Goal: Task Accomplishment & Management: Complete application form

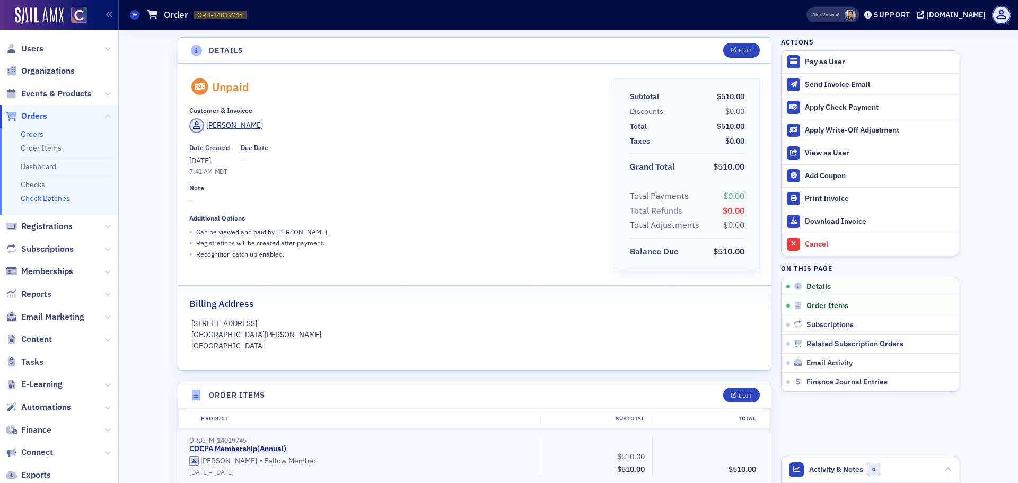
click at [67, 203] on link "Check Batches" at bounding box center [45, 198] width 49 height 10
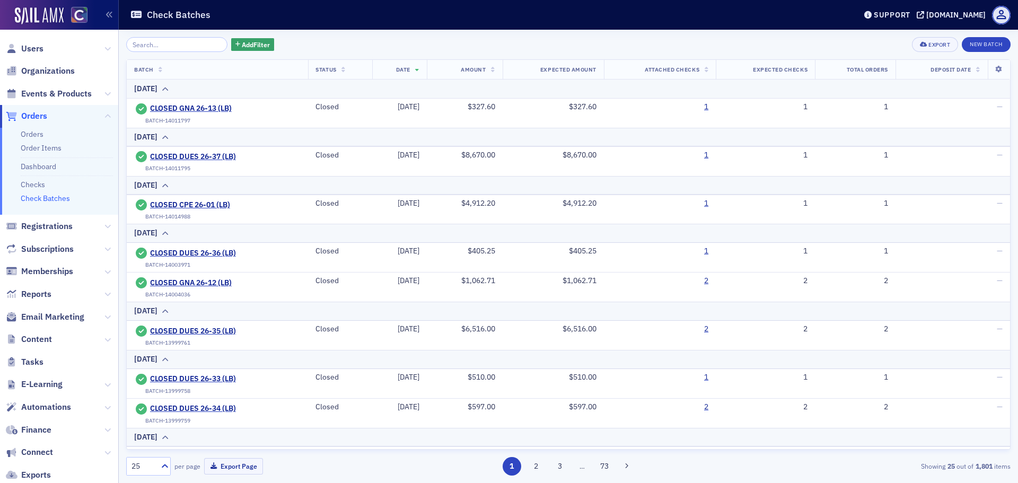
click at [988, 36] on div "Add Filter Export New Batch Batch Status Date Amount Expected Amount Attached C…" at bounding box center [568, 256] width 884 height 453
click at [987, 41] on button "New Batch" at bounding box center [986, 44] width 49 height 15
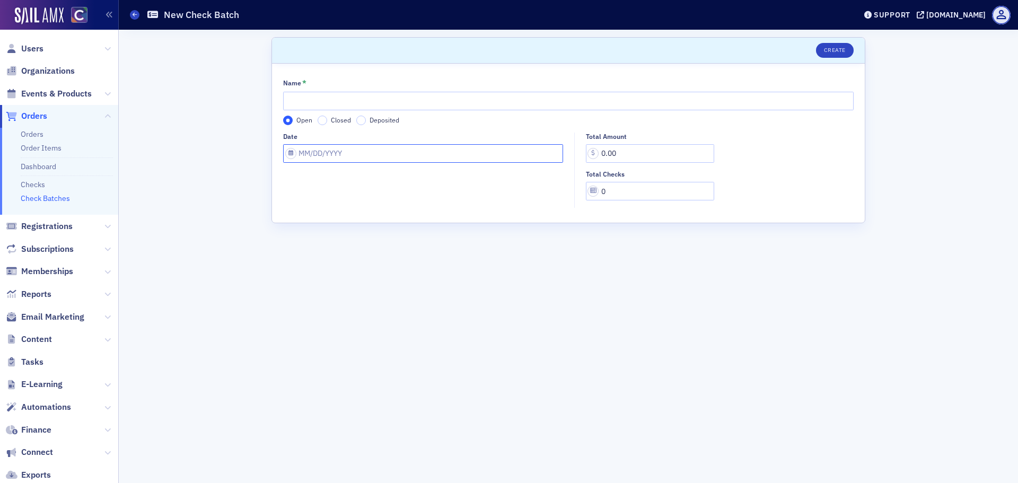
click at [290, 157] on input "Date" at bounding box center [423, 153] width 280 height 19
select select "8"
select select "2025"
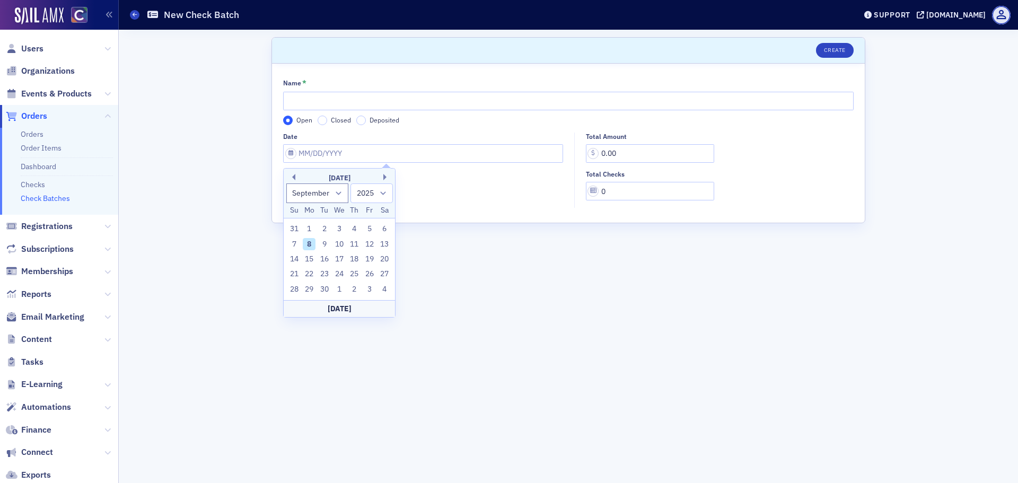
click at [296, 177] on div "September 2025" at bounding box center [339, 178] width 111 height 11
click at [293, 177] on button "Previous Month" at bounding box center [292, 177] width 6 height 6
select select "7"
click at [375, 291] on div "29" at bounding box center [369, 289] width 13 height 13
type input "08/29/2025"
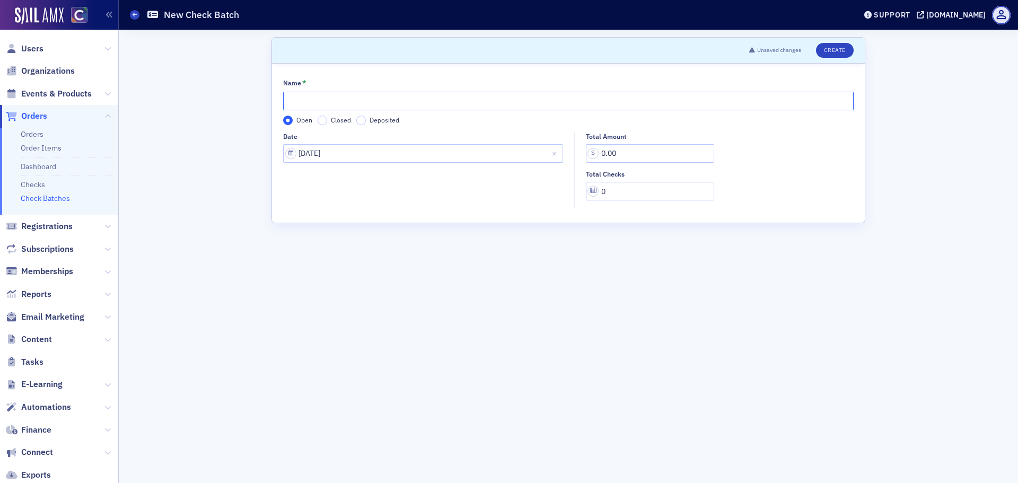
click at [304, 102] on input "Name *" at bounding box center [568, 101] width 570 height 19
type input "DUES 26-38 (LB)"
drag, startPoint x: 629, startPoint y: 147, endPoint x: 503, endPoint y: 145, distance: 126.2
click at [504, 145] on div "Date 08/29/2025 Total Amount 0.00 Total Checks 0" at bounding box center [568, 171] width 570 height 76
type input "510.00"
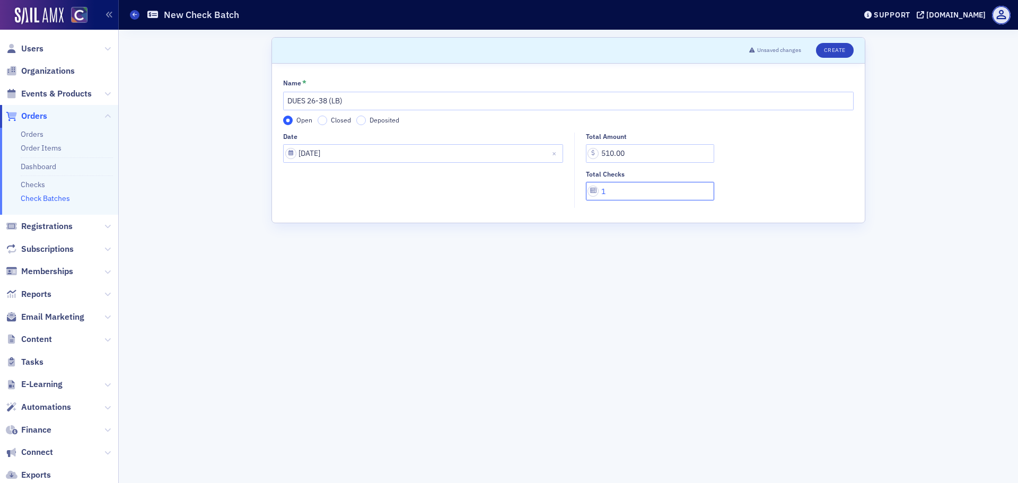
type input "1"
click at [825, 59] on header "Unsaved changes Create" at bounding box center [568, 51] width 593 height 26
click at [828, 54] on button "Create" at bounding box center [835, 50] width 38 height 15
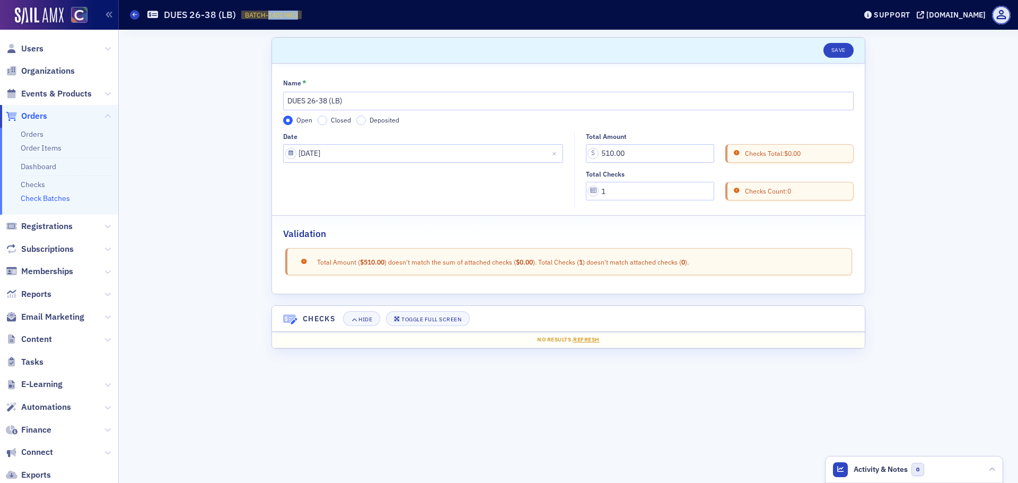
drag, startPoint x: 266, startPoint y: 17, endPoint x: 297, endPoint y: 16, distance: 31.8
click at [297, 16] on span "BATCH-14019801" at bounding box center [271, 15] width 53 height 9
copy span "14019801"
click at [136, 15] on icon at bounding box center [135, 14] width 4 height 5
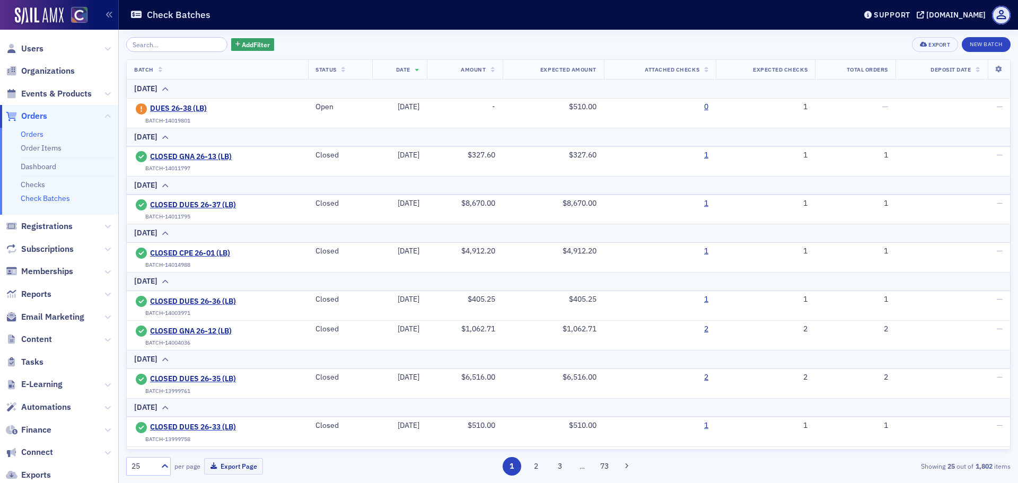
click at [35, 136] on link "Orders" at bounding box center [32, 134] width 23 height 10
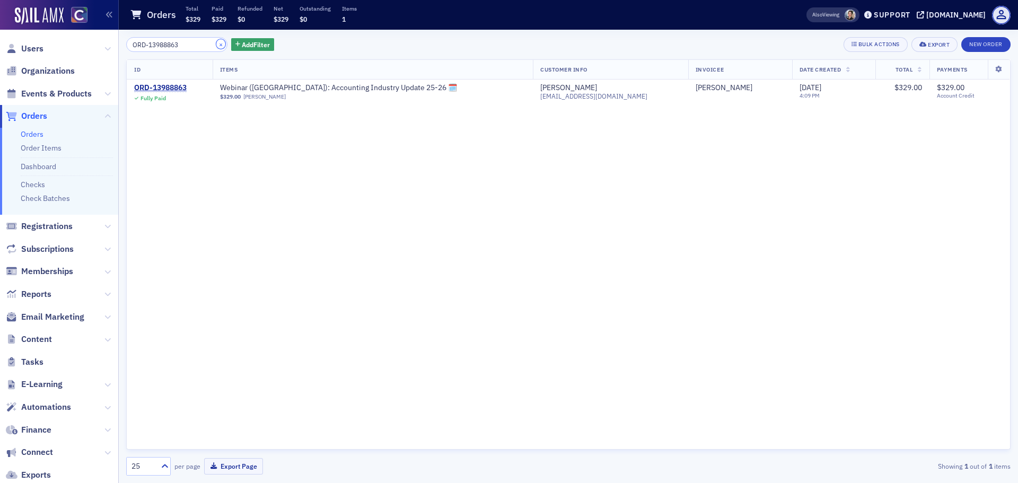
click at [216, 45] on button "×" at bounding box center [221, 44] width 10 height 10
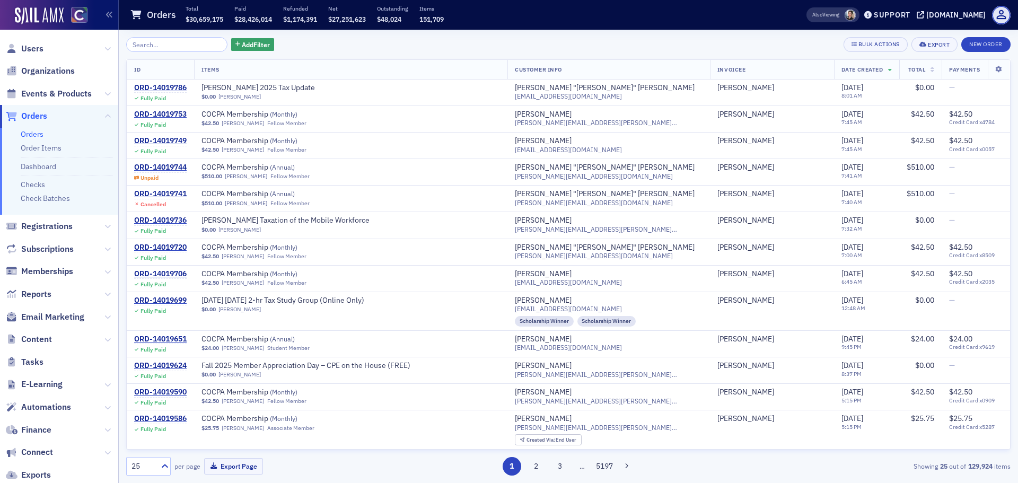
click at [538, 482] on div "Add Filter Bulk Actions Export New Order ID Items Customer Info Invoicee Date C…" at bounding box center [568, 256] width 884 height 453
